Goal: Task Accomplishment & Management: Manage account settings

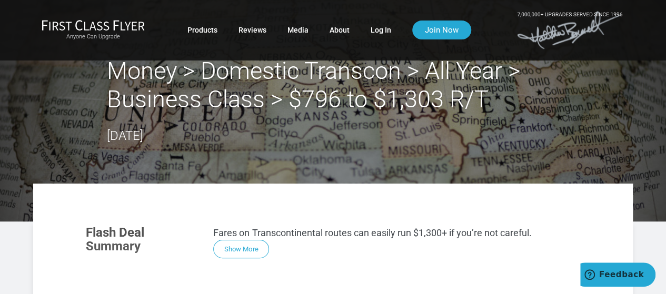
drag, startPoint x: 244, startPoint y: 249, endPoint x: 250, endPoint y: 248, distance: 5.9
click at [379, 30] on link "Log In" at bounding box center [381, 30] width 21 height 19
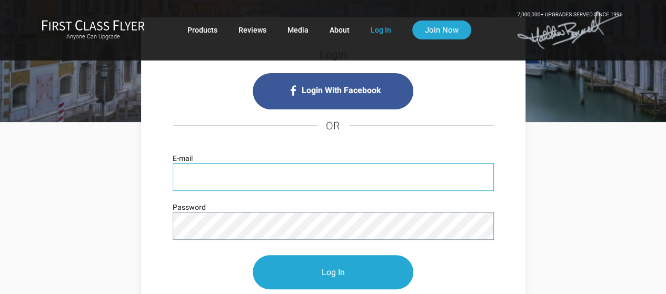
scroll to position [70, 0]
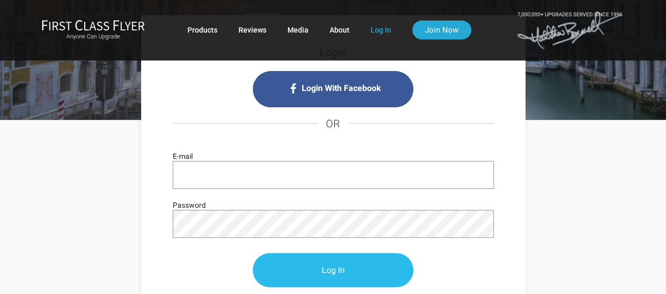
type input "[PERSON_NAME][EMAIL_ADDRESS][DOMAIN_NAME]"
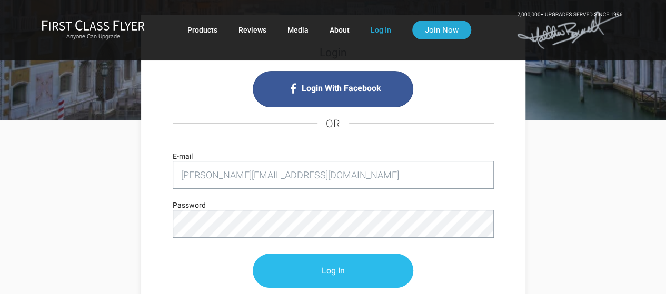
click at [337, 268] on input "Log In" at bounding box center [333, 271] width 161 height 34
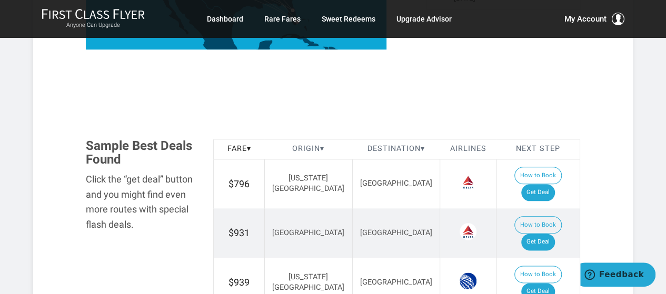
scroll to position [527, 0]
